Goal: Find contact information: Find contact information

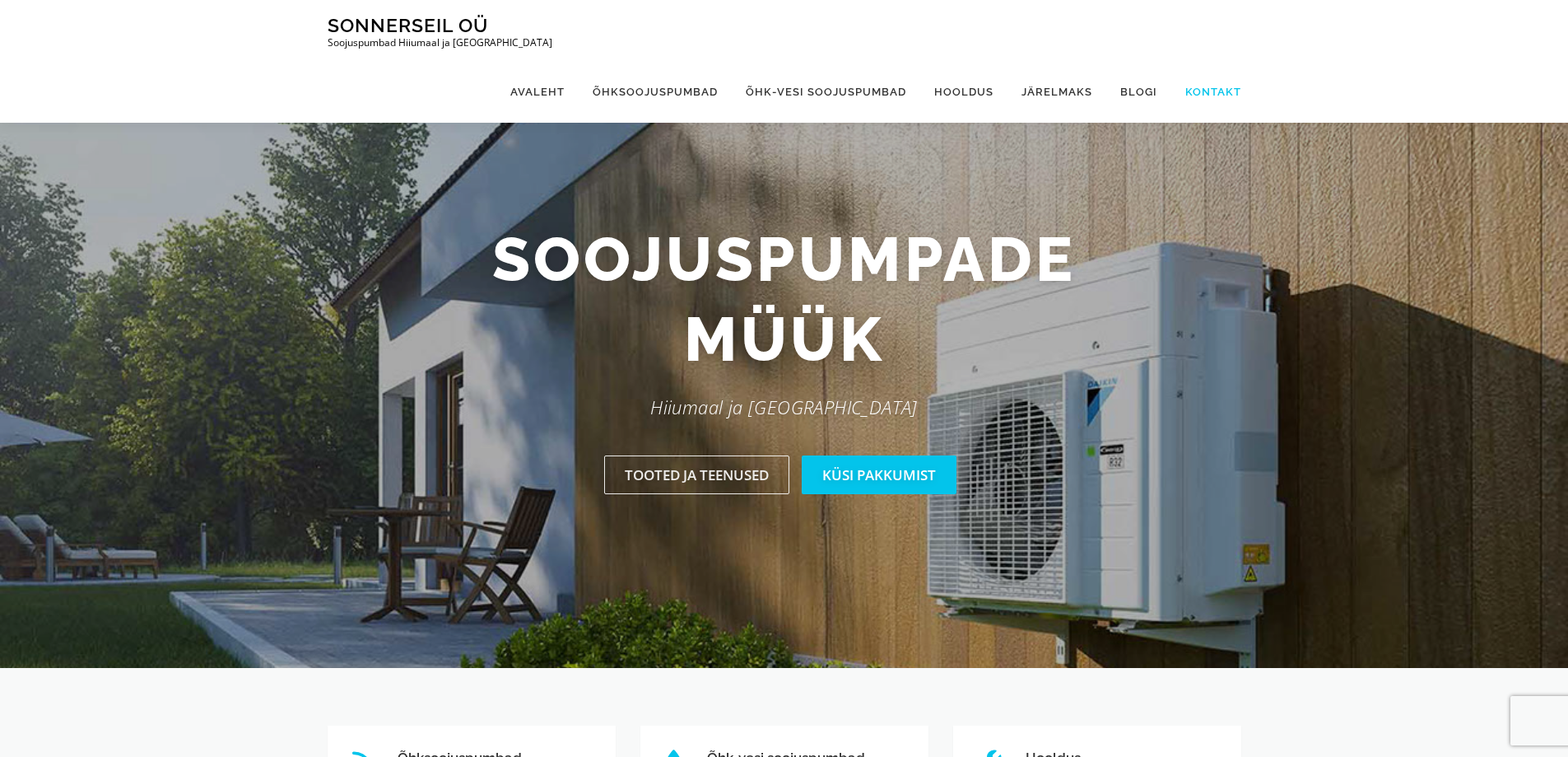
click at [1206, 61] on link "Kontakt" at bounding box center [1206, 91] width 70 height 62
